Goal: Information Seeking & Learning: Learn about a topic

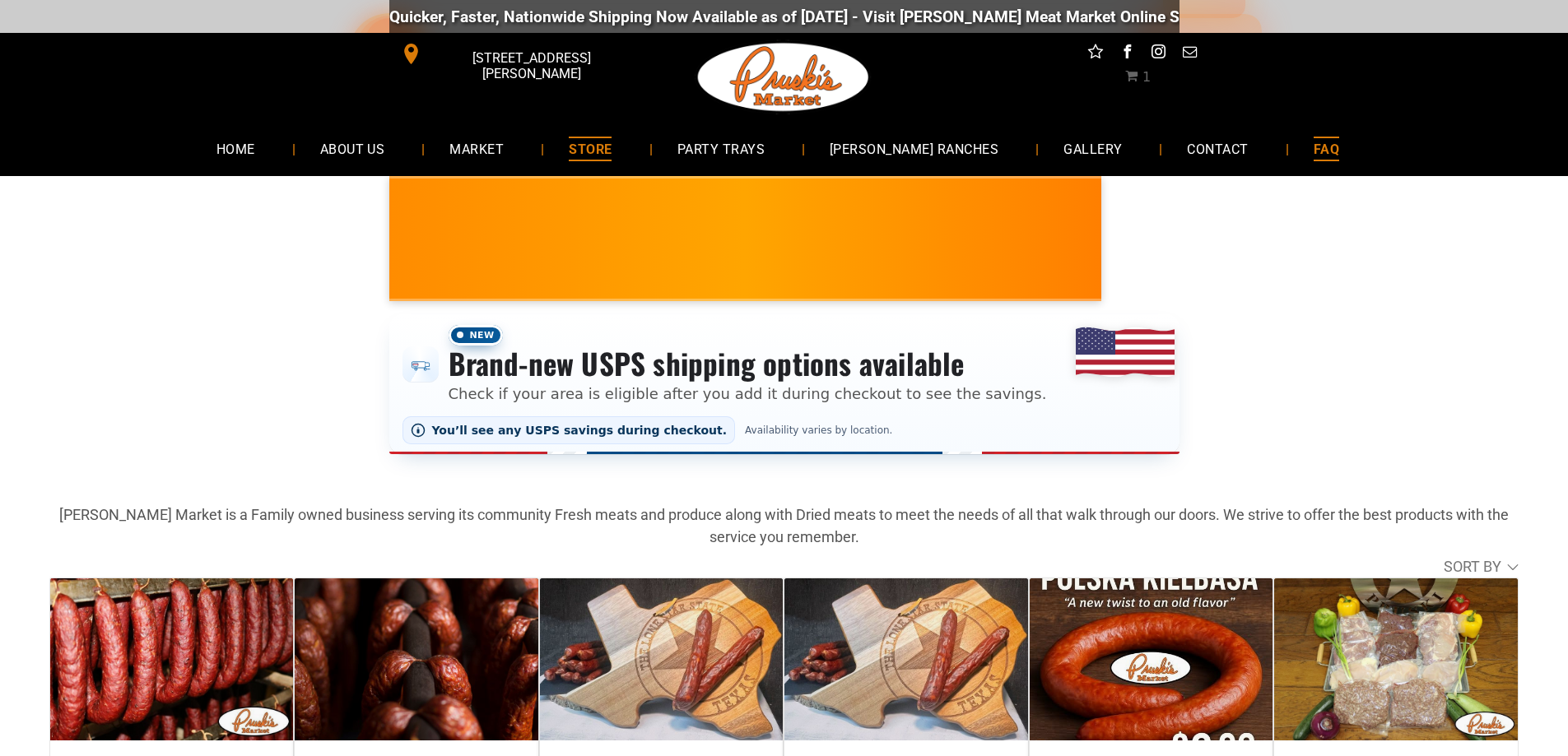
click at [1310, 147] on link "FAQ" at bounding box center [1326, 149] width 75 height 44
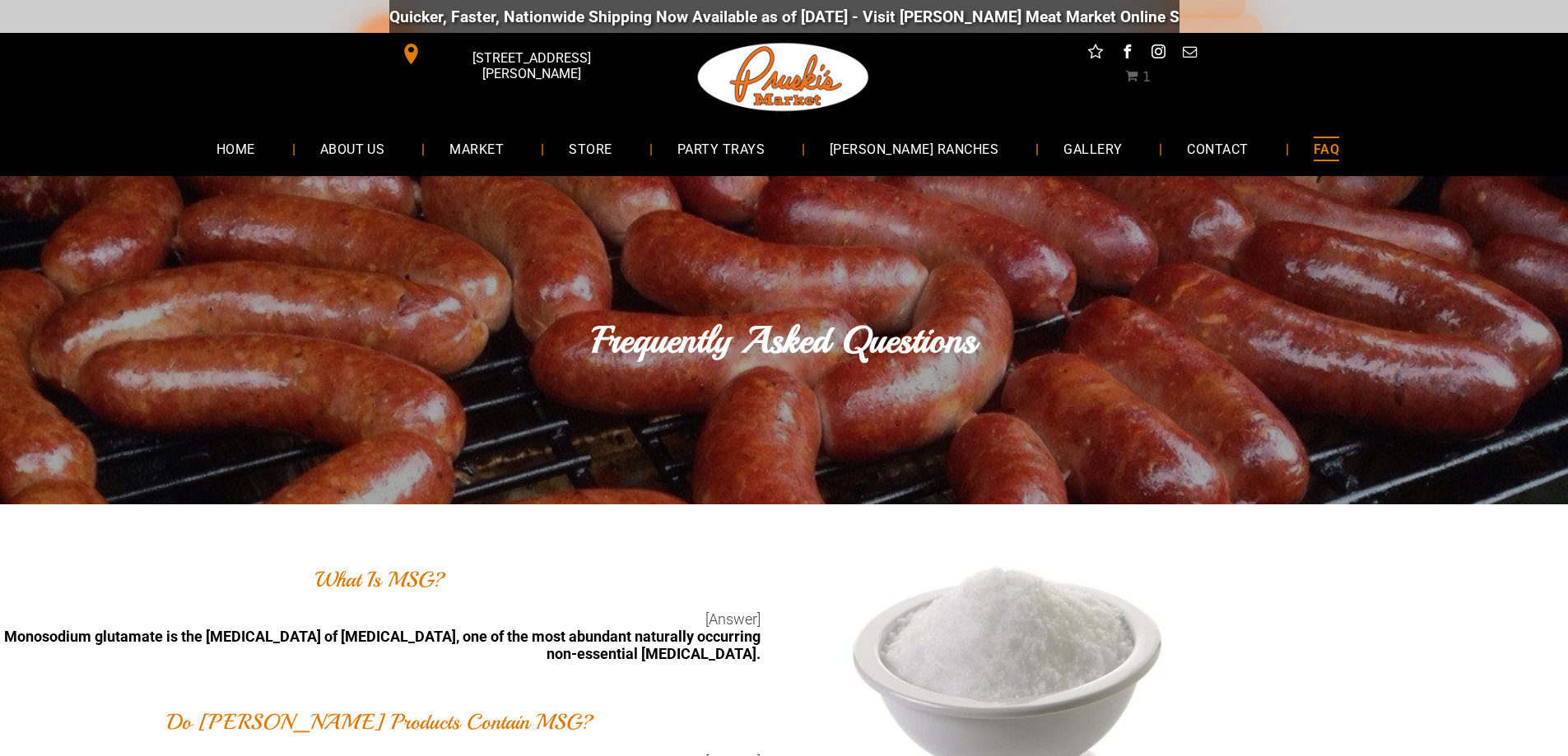
click at [1132, 54] on span "facebook" at bounding box center [1127, 52] width 22 height 22
click at [1158, 57] on span "instagram" at bounding box center [1158, 52] width 22 height 22
